Goal: Communication & Community: Share content

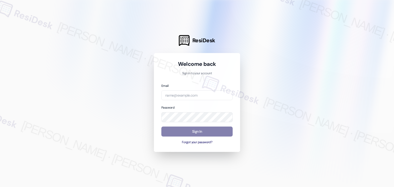
type input "[EMAIL_ADDRESS][DOMAIN_NAME]"
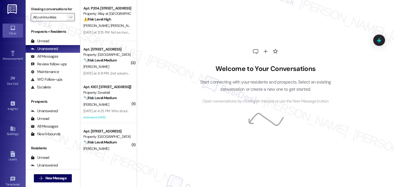
click at [69, 17] on icon "" at bounding box center [70, 17] width 3 height 4
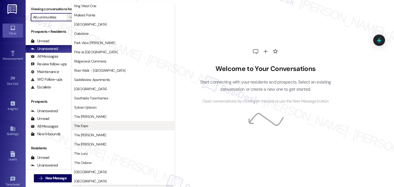
scroll to position [205, 0]
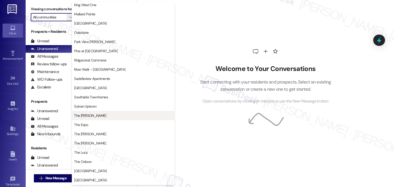
click at [92, 116] on span "The [PERSON_NAME]" at bounding box center [123, 115] width 98 height 5
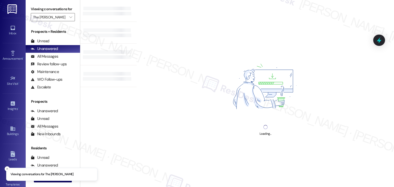
type input "The [PERSON_NAME]"
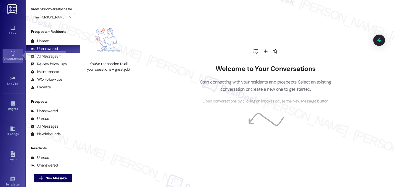
click at [12, 54] on icon at bounding box center [13, 54] width 6 height 6
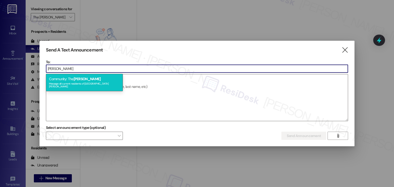
type input "[PERSON_NAME]"
click at [85, 81] on div "Message all current residents of [GEOGRAPHIC_DATA][PERSON_NAME]" at bounding box center [84, 84] width 71 height 7
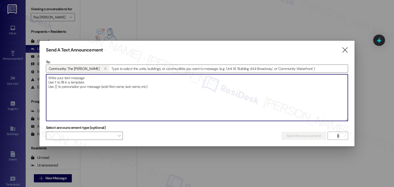
click at [83, 88] on textarea at bounding box center [197, 97] width 302 height 47
paste textarea "Hi {{first_name}}, Our hot tub is temporarily closed for repairs. While we had …"
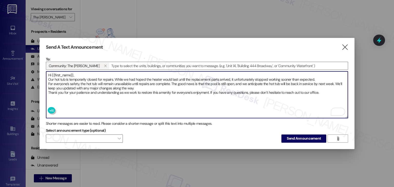
click at [92, 73] on textarea "Hi {{first_name}}, Our hot tub is temporarily closed for repairs. While we had …" at bounding box center [197, 95] width 302 height 47
type textarea "Hi {{first_name}}, Our hot tub is temporarily closed for repairs. While we had …"
click at [289, 139] on span "Send Announcement" at bounding box center [304, 138] width 34 height 5
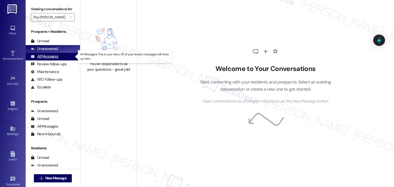
click at [43, 56] on div "All Messages" at bounding box center [44, 56] width 27 height 5
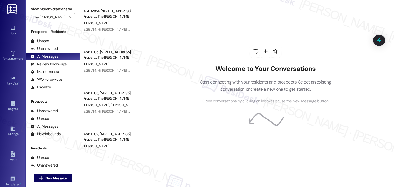
click at [156, 46] on div "Welcome to Your Conversations Start connecting with your residents and prospect…" at bounding box center [265, 93] width 257 height 187
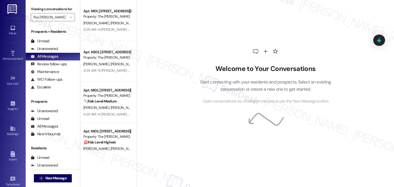
click at [169, 60] on div "Welcome to Your Conversations Start connecting with your residents and prospect…" at bounding box center [265, 93] width 257 height 187
